Goal: Download file/media

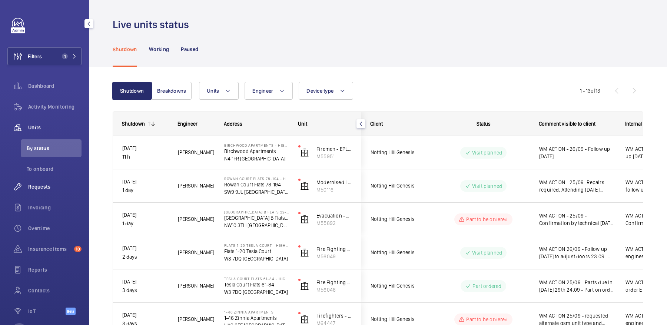
click at [56, 183] on span "Requests" at bounding box center [54, 186] width 53 height 7
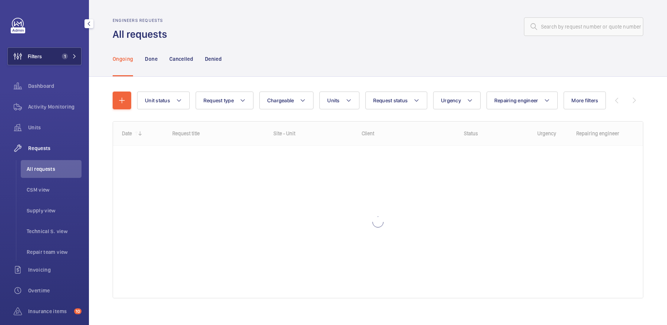
click at [70, 59] on span "1" at bounding box center [68, 56] width 18 height 6
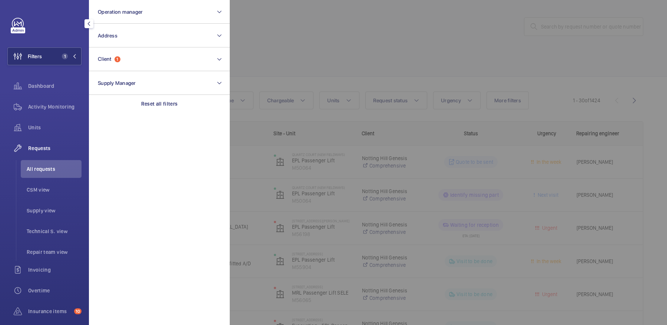
click at [566, 37] on div at bounding box center [563, 162] width 667 height 325
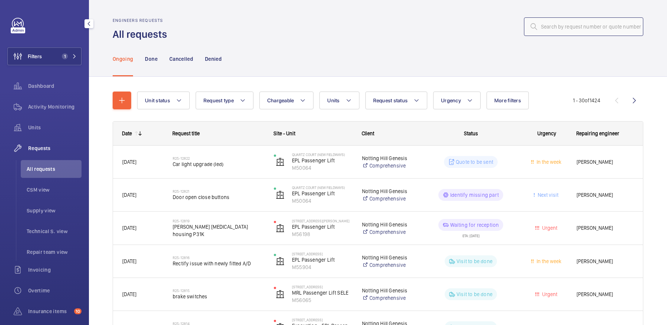
click at [562, 23] on input "text" at bounding box center [583, 26] width 119 height 19
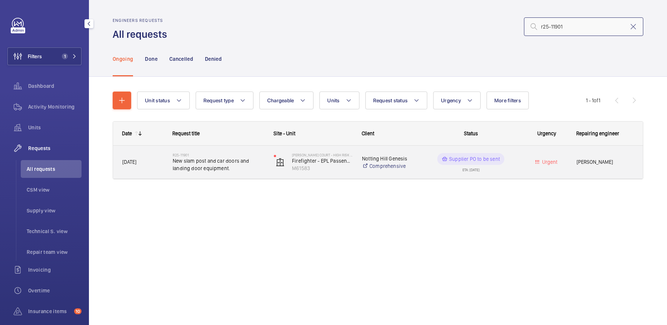
type input "r25-11901"
click at [235, 150] on div "R25-11901 New slam post and car doors and landing door equipment." at bounding box center [214, 162] width 100 height 33
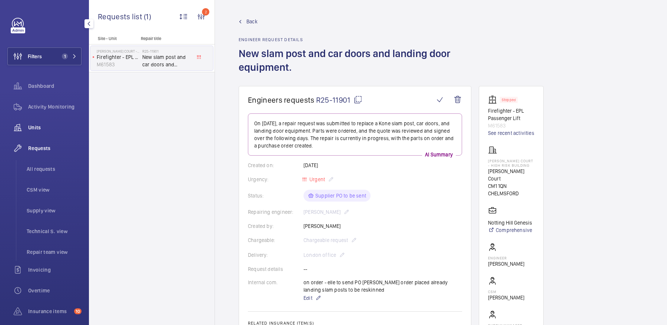
click at [54, 122] on div "Units" at bounding box center [44, 128] width 74 height 18
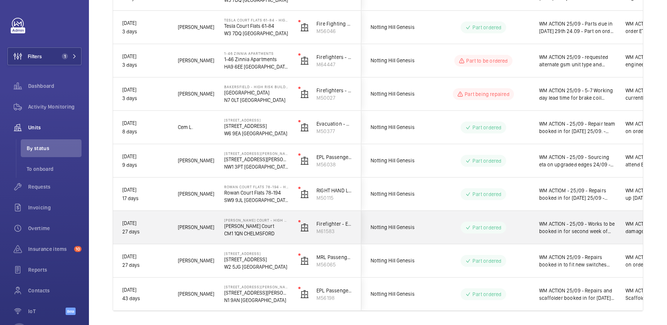
scroll to position [261, 0]
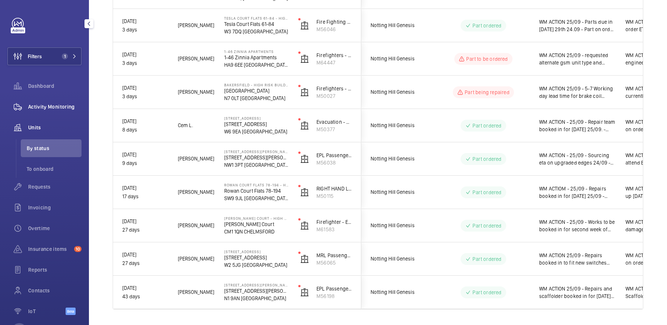
click at [42, 111] on div "Activity Monitoring" at bounding box center [44, 107] width 74 height 18
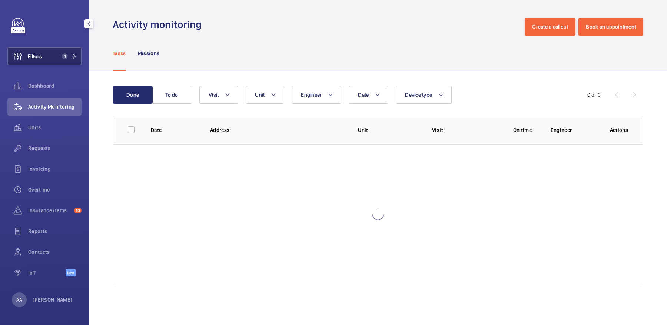
click at [68, 55] on span "1" at bounding box center [68, 56] width 18 height 6
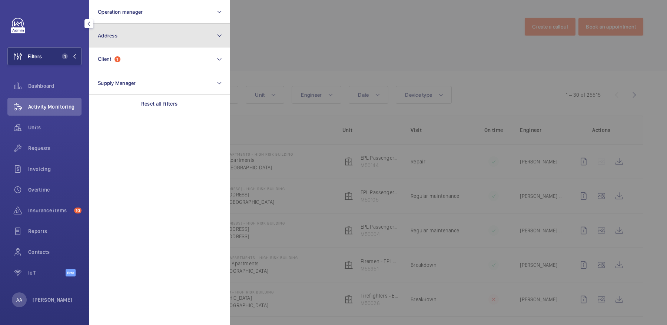
click at [172, 33] on button "Address" at bounding box center [159, 36] width 141 height 24
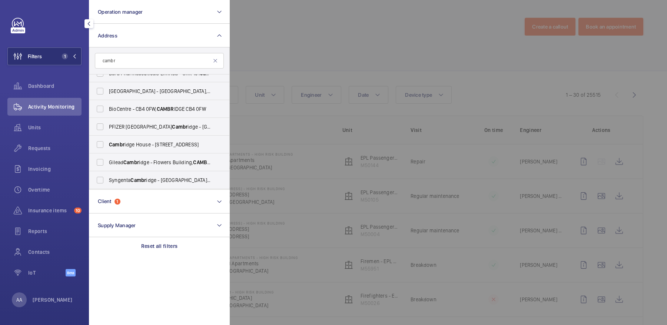
scroll to position [114, 0]
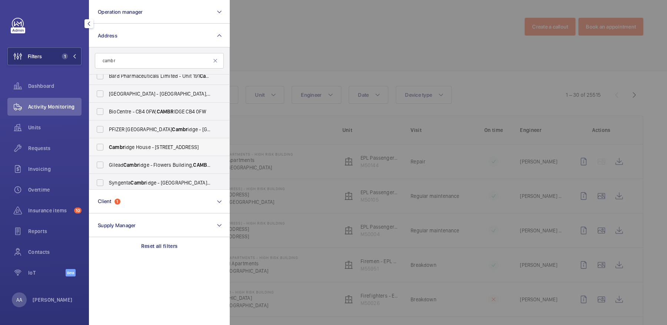
type input "cambr"
click at [162, 149] on span "Cambr idge House - [STREET_ADDRESS]" at bounding box center [160, 146] width 102 height 7
click at [107, 149] on input "Cambr idge House - [STREET_ADDRESS]" at bounding box center [100, 147] width 15 height 15
checkbox input "true"
click at [289, 36] on div at bounding box center [563, 162] width 667 height 325
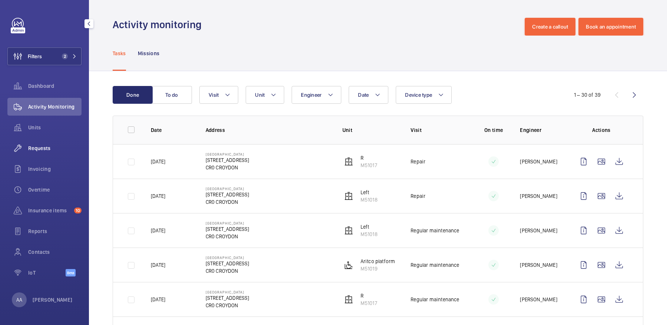
click at [43, 153] on div "Requests" at bounding box center [44, 148] width 74 height 18
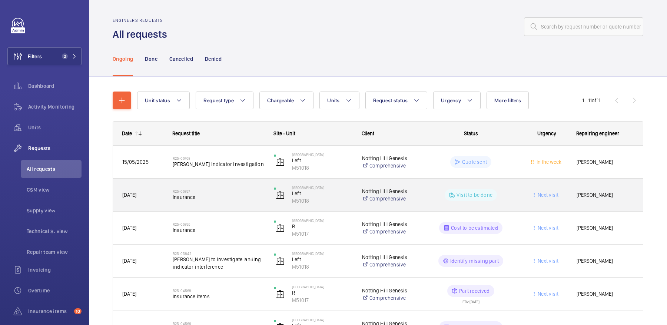
click at [226, 200] on span "Insurance" at bounding box center [219, 196] width 92 height 7
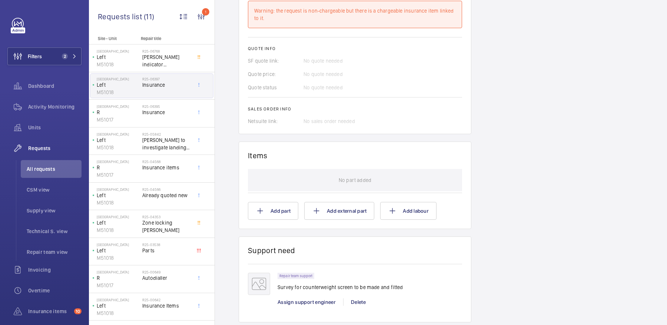
scroll to position [475, 0]
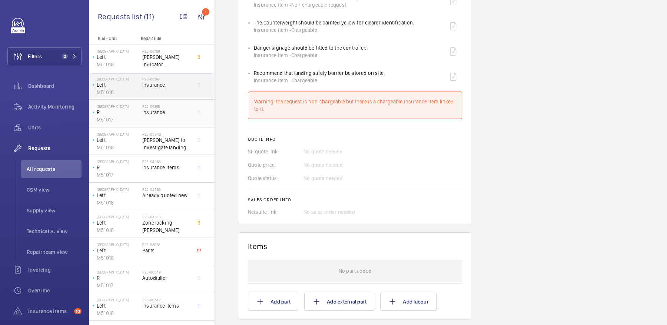
click at [170, 116] on div "R25-06395 Insurance" at bounding box center [166, 114] width 49 height 21
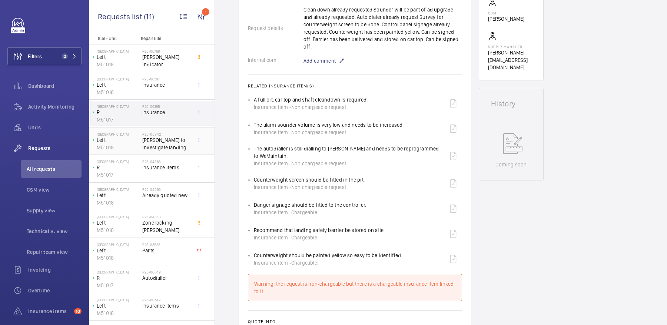
scroll to position [246, 0]
click at [172, 175] on div "R25-04568 Insurance items" at bounding box center [166, 169] width 49 height 21
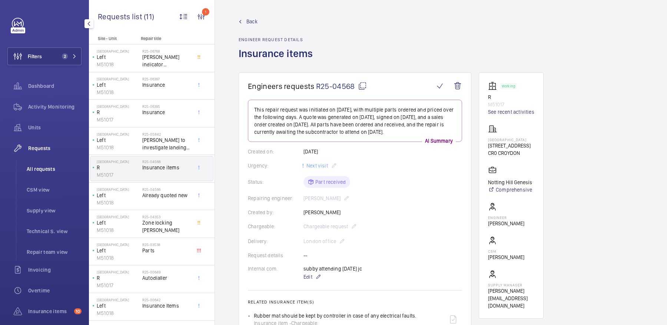
click at [54, 166] on span "All requests" at bounding box center [54, 168] width 55 height 7
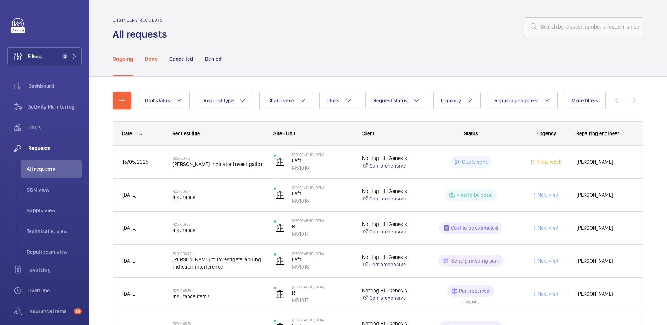
click at [155, 65] on div "Done" at bounding box center [151, 58] width 12 height 35
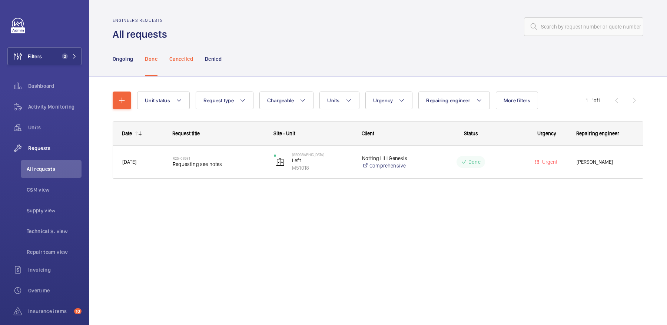
click at [169, 64] on div "Cancelled" at bounding box center [181, 58] width 24 height 35
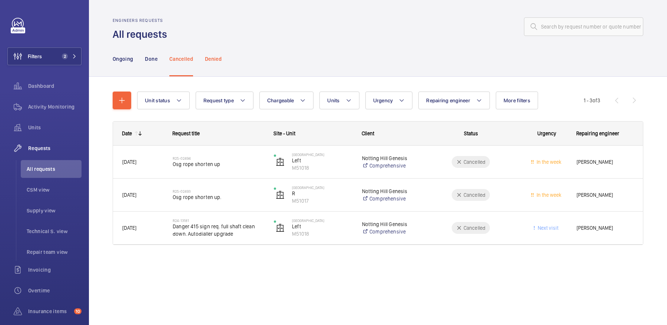
click at [214, 63] on div "Denied" at bounding box center [213, 58] width 17 height 35
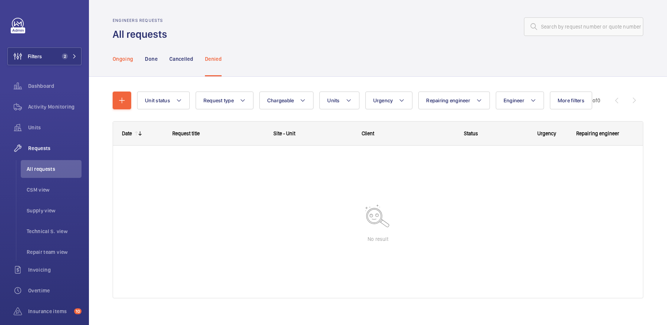
click at [126, 62] on p "Ongoing" at bounding box center [123, 58] width 20 height 7
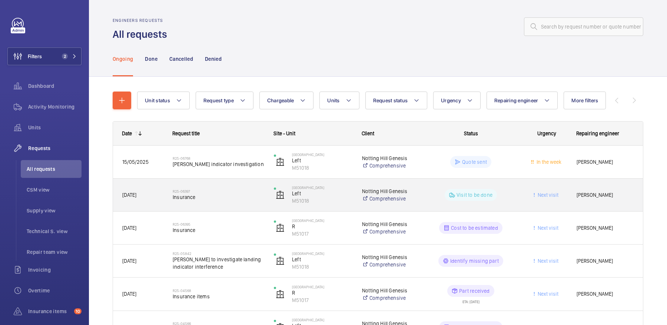
click at [204, 185] on div "R25-06397 Insurance" at bounding box center [219, 194] width 92 height 21
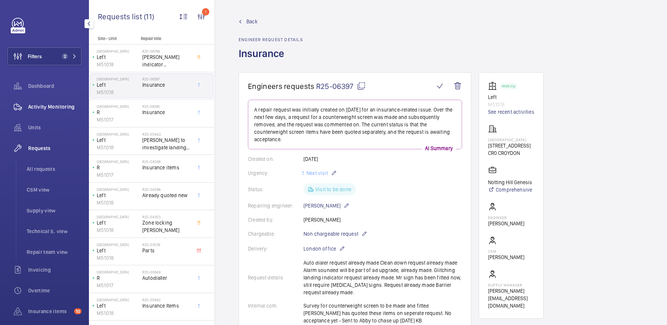
click at [44, 100] on div "Activity Monitoring" at bounding box center [44, 107] width 74 height 18
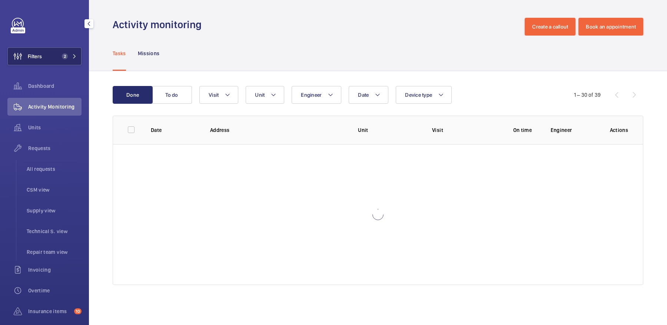
click at [53, 58] on button "Filters 2" at bounding box center [44, 56] width 74 height 18
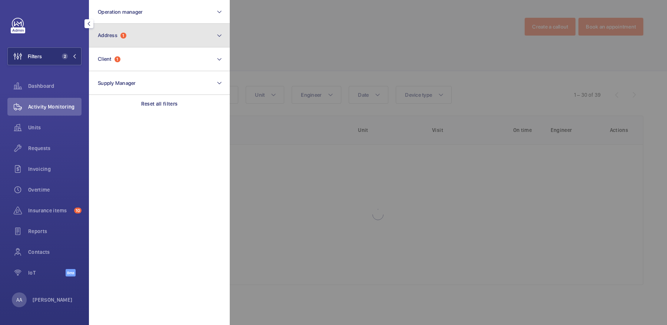
click at [109, 46] on button "Address 1" at bounding box center [159, 36] width 141 height 24
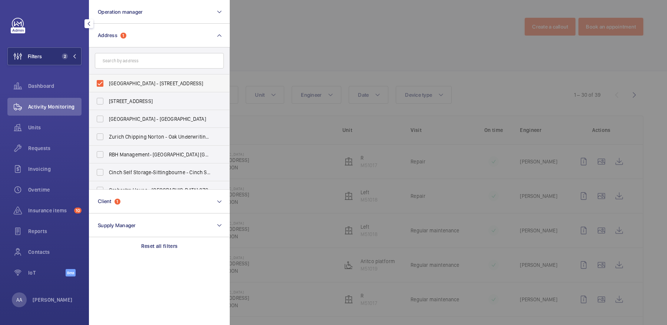
click at [123, 81] on span "[GEOGRAPHIC_DATA] - [STREET_ADDRESS]" at bounding box center [160, 83] width 102 height 7
click at [107, 81] on input "[GEOGRAPHIC_DATA] - [STREET_ADDRESS]" at bounding box center [100, 83] width 15 height 15
checkbox input "false"
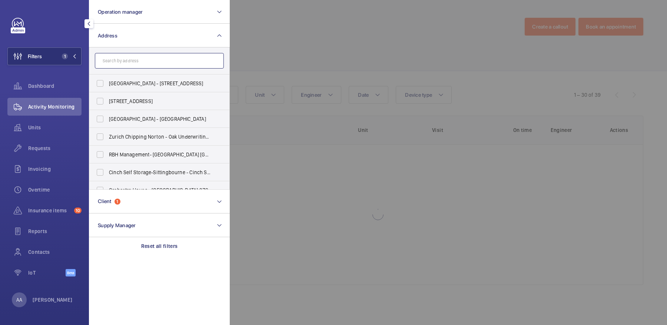
click at [121, 62] on input "text" at bounding box center [159, 61] width 129 height 16
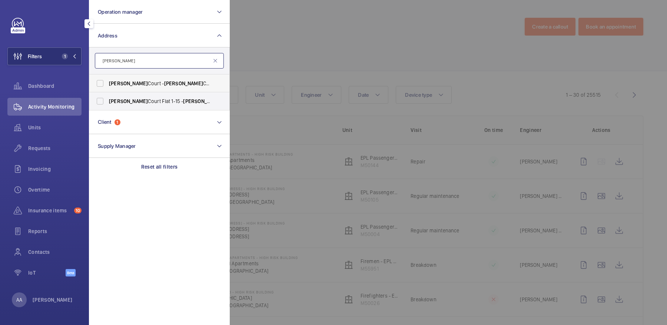
type input "[PERSON_NAME]"
click at [168, 85] on span "[PERSON_NAME] Court - [PERSON_NAME][GEOGRAPHIC_DATA], LONDON E8 1FE" at bounding box center [160, 83] width 102 height 7
click at [107, 85] on input "[PERSON_NAME] Court - [PERSON_NAME][GEOGRAPHIC_DATA], LONDON E8 1FE" at bounding box center [100, 83] width 15 height 15
checkbox input "true"
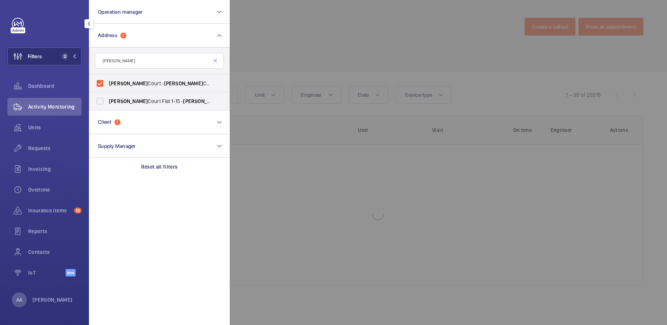
click at [326, 48] on div at bounding box center [563, 162] width 667 height 325
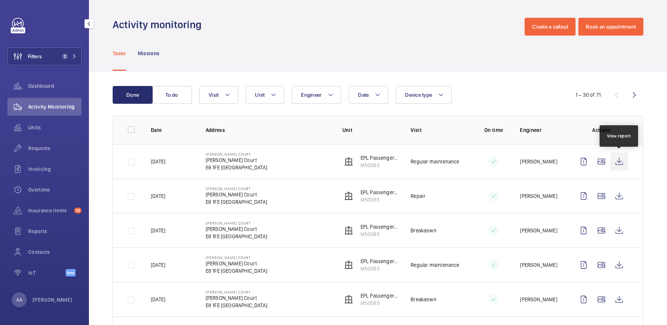
click at [620, 161] on wm-front-icon-button at bounding box center [619, 162] width 18 height 18
